Goal: Task Accomplishment & Management: Manage account settings

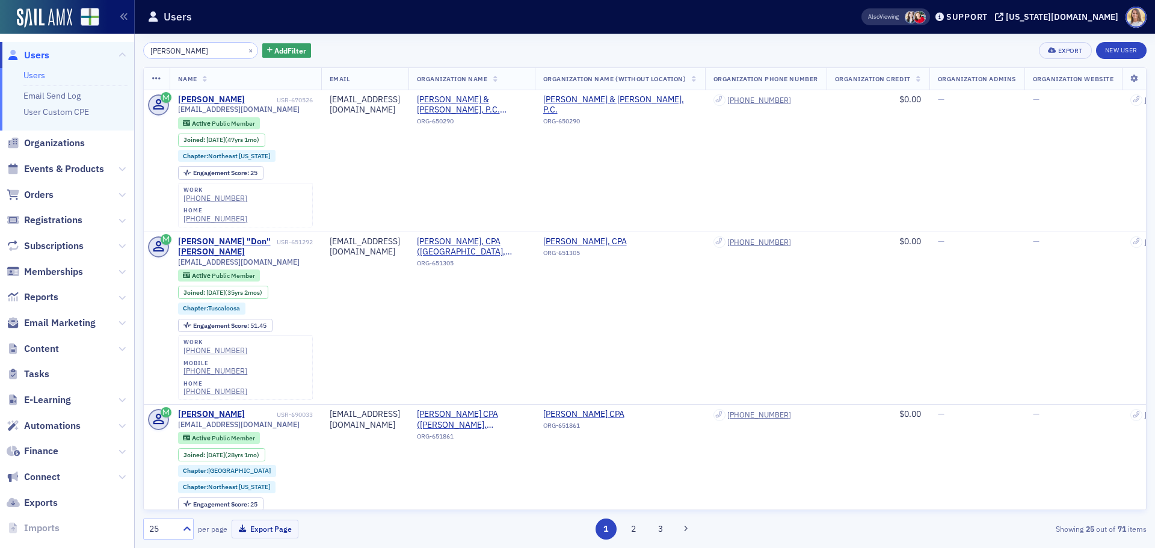
drag, startPoint x: 209, startPoint y: 53, endPoint x: 122, endPoint y: 46, distance: 87.5
click at [122, 46] on div "Users Users Email Send Log User Custom CPE Organizations Events & Products Orde…" at bounding box center [577, 274] width 1155 height 548
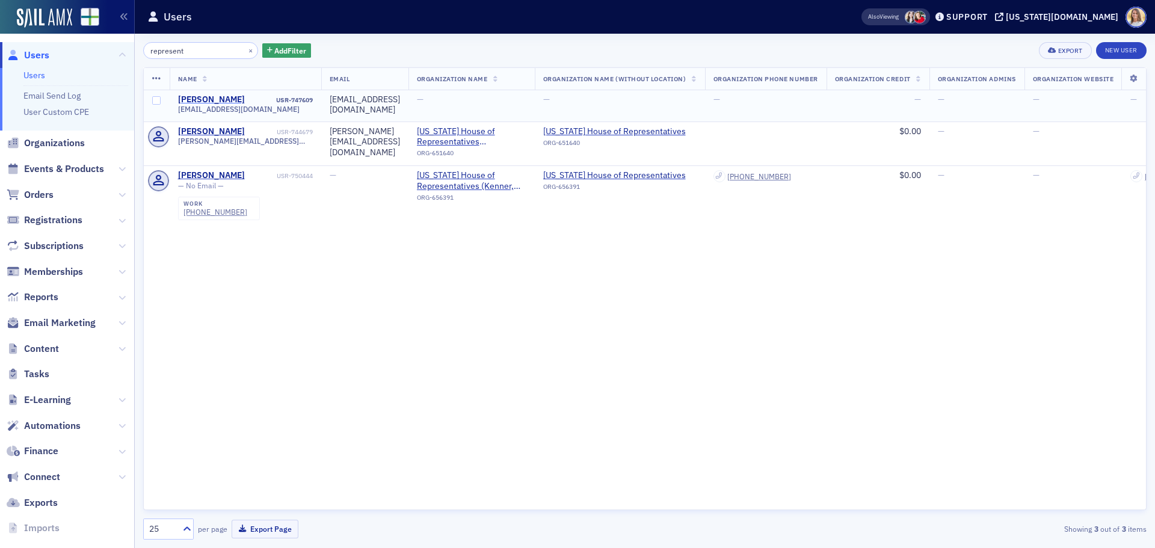
type input "represent"
click at [218, 96] on div "[PERSON_NAME]" at bounding box center [211, 99] width 67 height 11
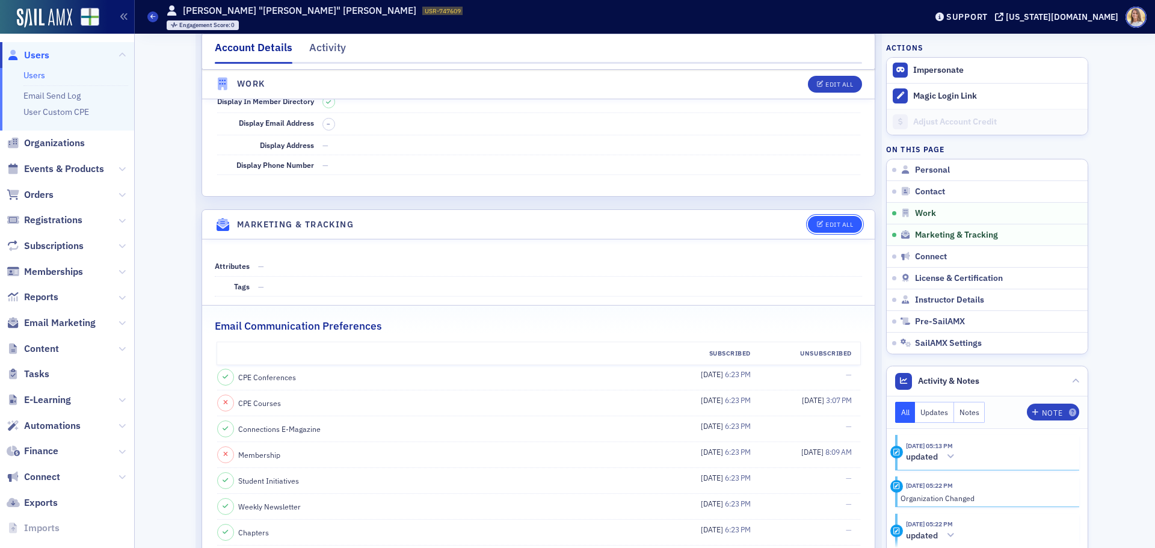
click at [845, 228] on div "Edit All" at bounding box center [840, 224] width 28 height 7
select select "US"
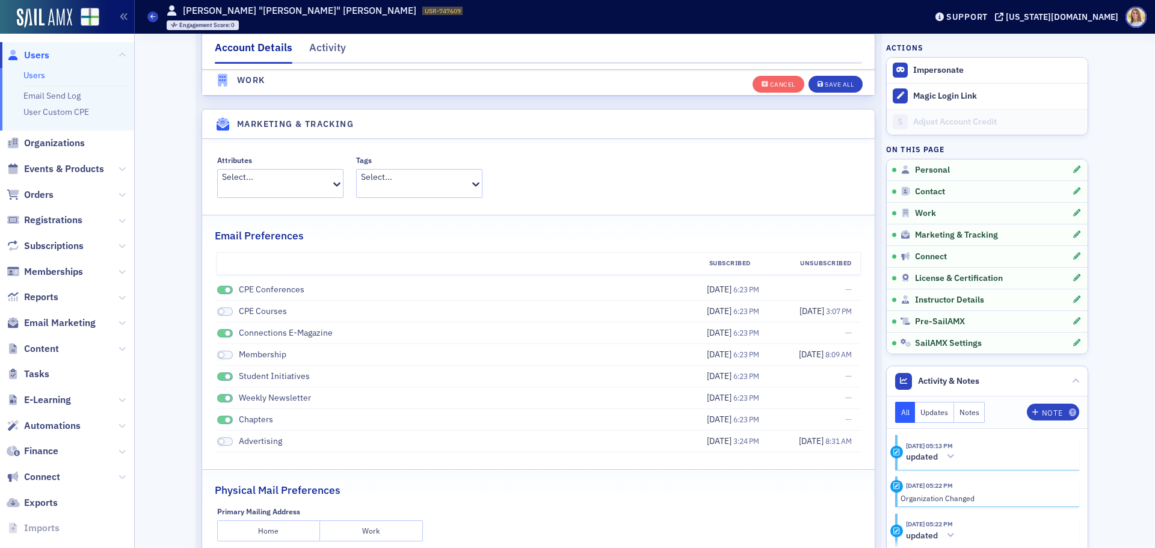
scroll to position [1412, 0]
click at [218, 285] on span at bounding box center [225, 289] width 16 height 9
click at [224, 330] on span at bounding box center [227, 333] width 7 height 7
click at [219, 372] on span at bounding box center [225, 376] width 16 height 9
drag, startPoint x: 220, startPoint y: 352, endPoint x: 221, endPoint y: 359, distance: 7.3
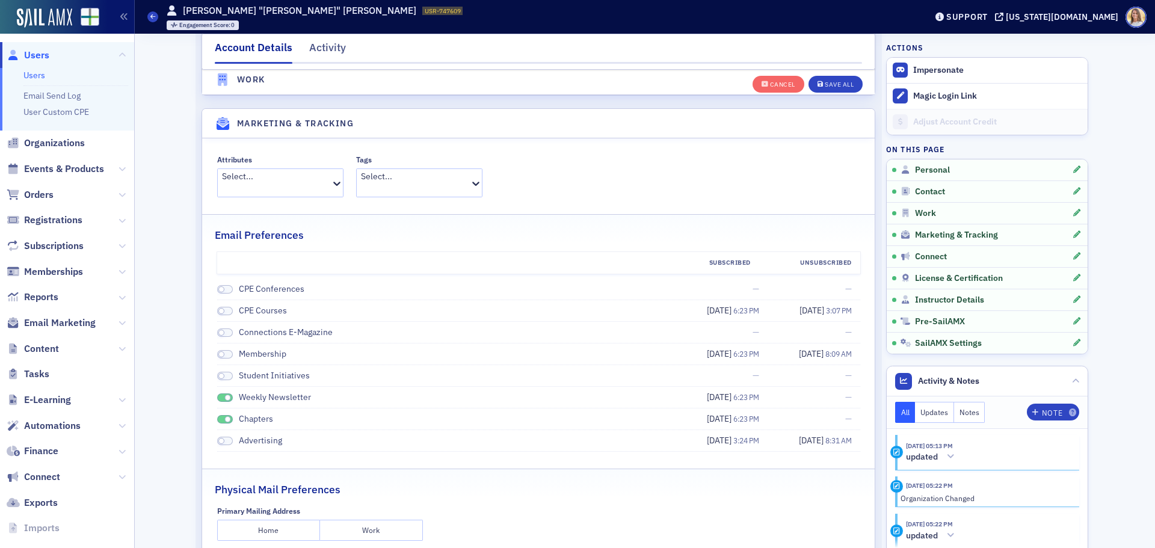
click at [220, 394] on span at bounding box center [225, 398] width 16 height 9
click at [224, 416] on span at bounding box center [227, 419] width 7 height 7
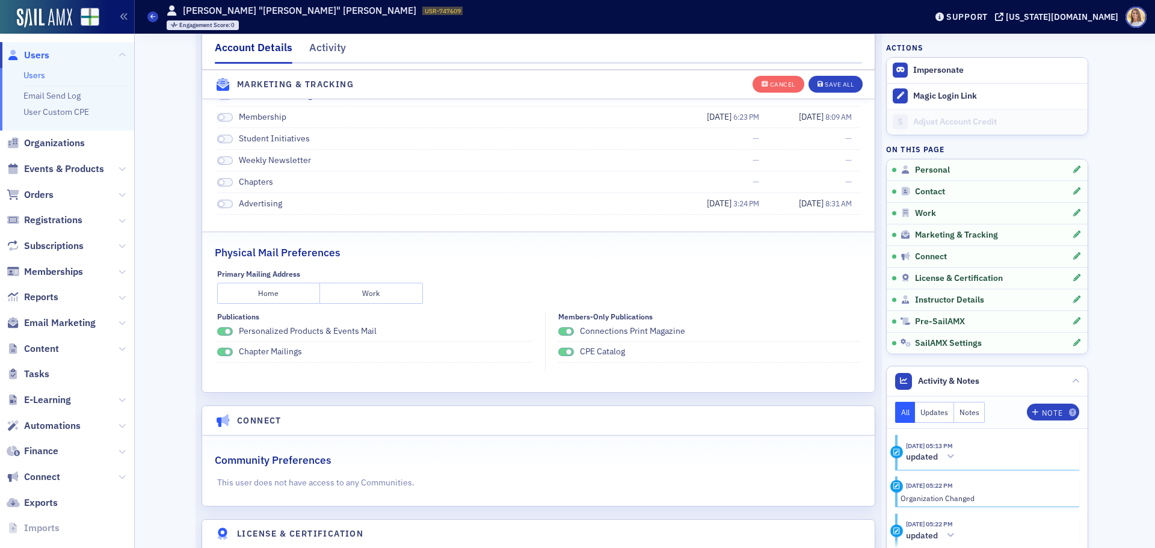
scroll to position [1652, 0]
click at [567, 326] on span at bounding box center [569, 329] width 7 height 7
drag, startPoint x: 560, startPoint y: 299, endPoint x: 551, endPoint y: 301, distance: 9.8
click at [559, 345] on span at bounding box center [566, 349] width 16 height 9
click at [221, 345] on span at bounding box center [225, 349] width 16 height 9
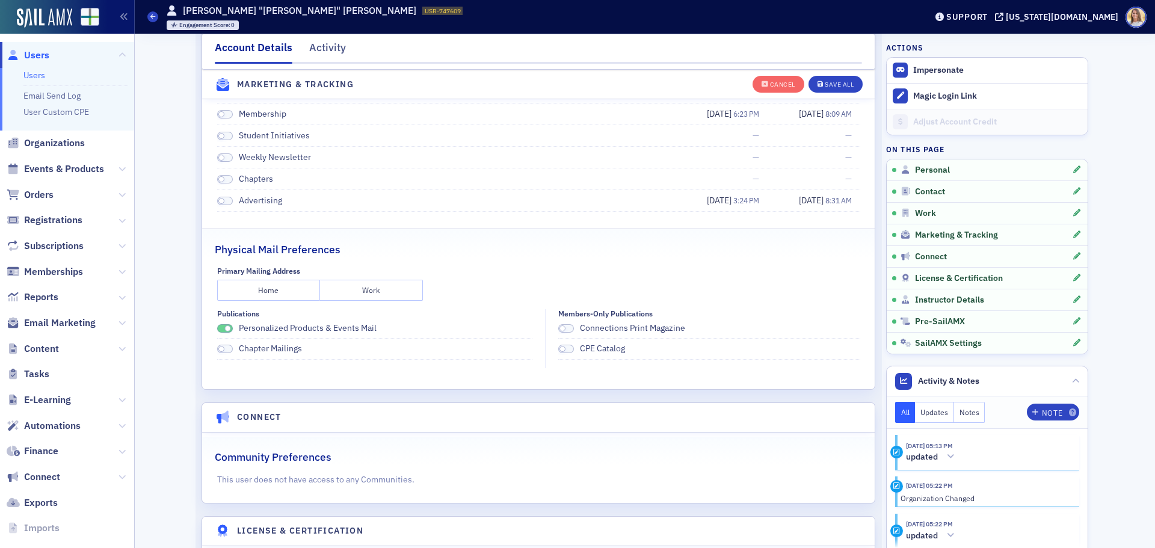
click at [225, 326] on span at bounding box center [227, 329] width 7 height 7
click at [850, 79] on button "Save All" at bounding box center [836, 83] width 54 height 17
